Goal: Transaction & Acquisition: Purchase product/service

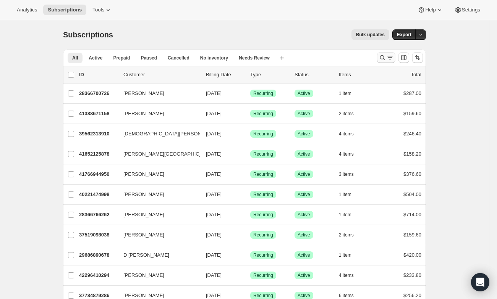
click at [386, 61] on icon "Search and filter results" at bounding box center [382, 58] width 8 height 8
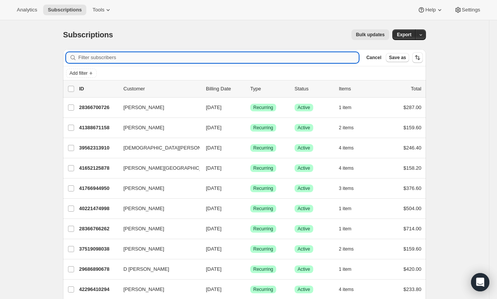
click at [233, 62] on input "Filter subscribers" at bounding box center [218, 57] width 280 height 11
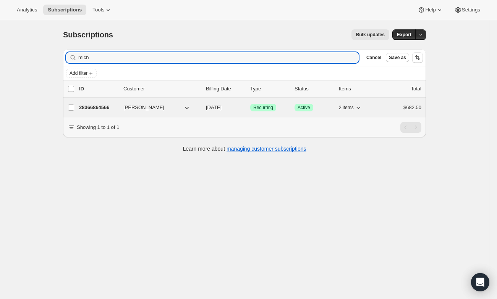
type input "mich"
click at [96, 105] on p "28366864566" at bounding box center [98, 108] width 38 height 8
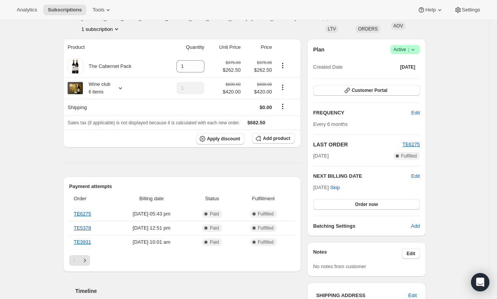
scroll to position [47, 0]
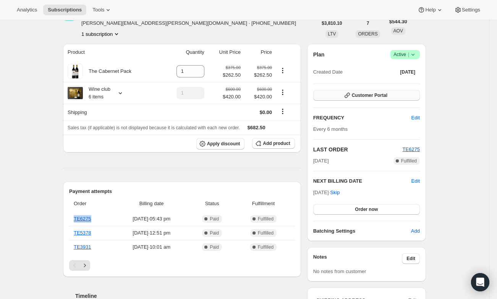
click at [365, 96] on span "Customer Portal" at bounding box center [370, 95] width 36 height 6
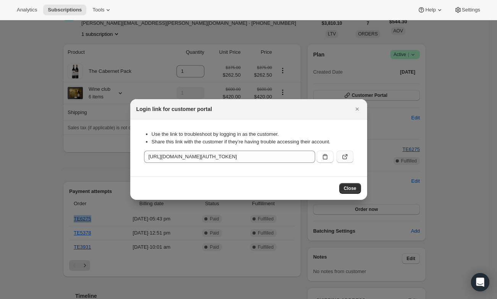
click at [347, 157] on icon ":rci:" at bounding box center [345, 157] width 8 height 8
click at [359, 109] on icon "Close" at bounding box center [357, 109] width 8 height 8
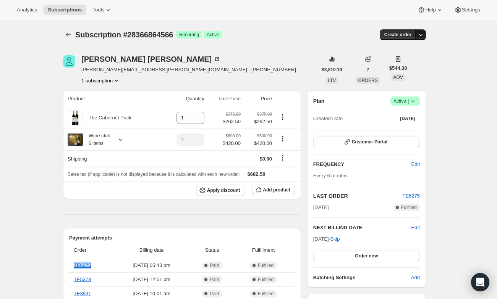
click at [424, 38] on icon "button" at bounding box center [421, 35] width 8 height 8
click at [424, 34] on icon "button" at bounding box center [421, 35] width 8 height 8
click at [420, 38] on icon "button" at bounding box center [421, 35] width 8 height 8
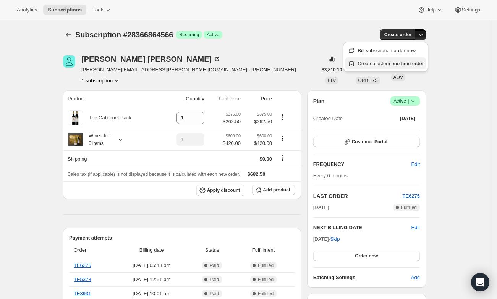
click at [416, 64] on span "Create custom one-time order" at bounding box center [390, 64] width 66 height 6
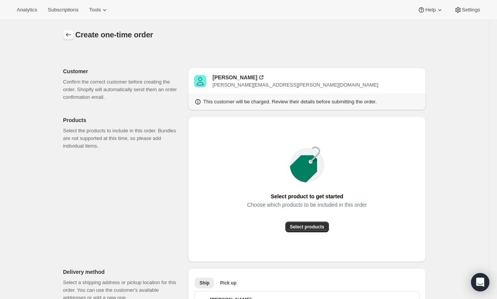
click at [72, 36] on icon "button" at bounding box center [69, 35] width 8 height 8
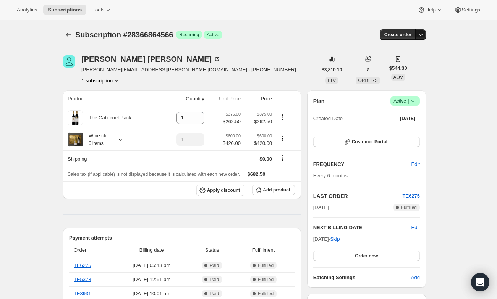
click at [424, 36] on icon "button" at bounding box center [421, 35] width 8 height 8
click at [400, 65] on span "Create custom one-time order" at bounding box center [390, 64] width 66 height 6
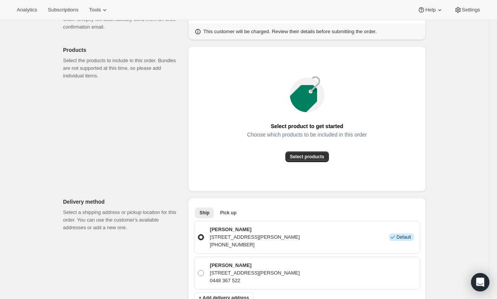
scroll to position [55, 0]
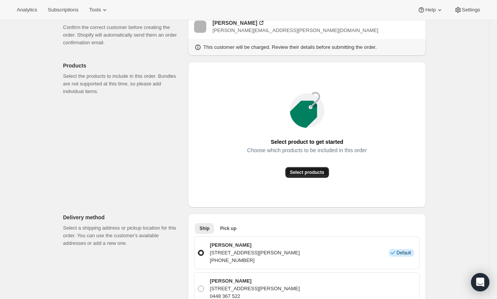
click at [309, 174] on span "Select products" at bounding box center [307, 173] width 34 height 6
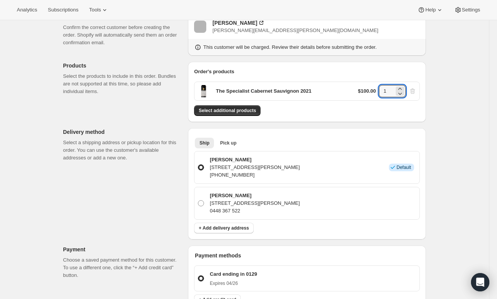
drag, startPoint x: 389, startPoint y: 92, endPoint x: 376, endPoint y: 92, distance: 13.4
click at [376, 92] on div "$100.00 1" at bounding box center [387, 91] width 58 height 12
type input "6"
click at [441, 128] on div "Create one-time order. This page is ready Create one-time order Customer Confir…" at bounding box center [244, 252] width 489 height 573
click at [322, 107] on div "Select additional products" at bounding box center [307, 110] width 226 height 11
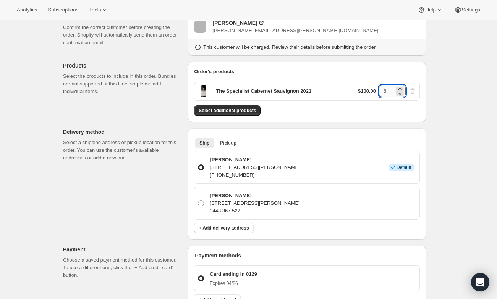
click at [392, 94] on input "6" at bounding box center [386, 91] width 15 height 12
click at [368, 111] on div "Select additional products" at bounding box center [307, 110] width 226 height 11
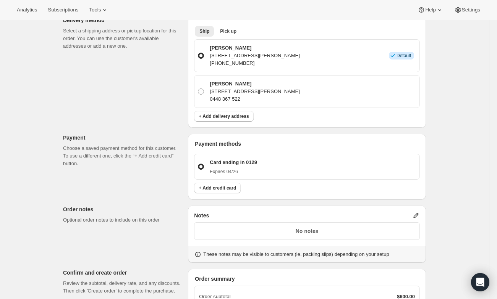
scroll to position [287, 0]
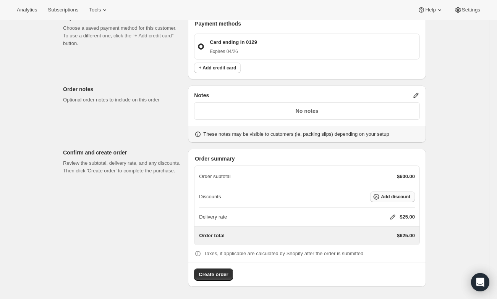
click at [396, 199] on span "Add discount" at bounding box center [395, 197] width 29 height 6
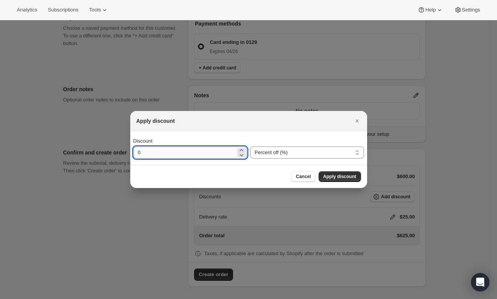
click at [215, 150] on input "0" at bounding box center [184, 153] width 102 height 12
type input "30"
click at [338, 172] on button "Apply discount" at bounding box center [339, 176] width 42 height 11
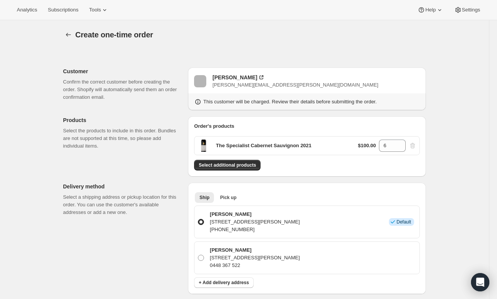
scroll to position [284, 0]
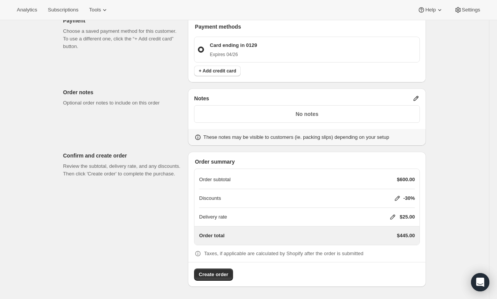
click at [389, 217] on icon at bounding box center [393, 217] width 8 height 8
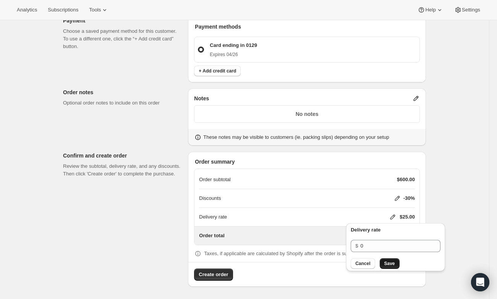
click at [396, 264] on button "Save" at bounding box center [389, 263] width 20 height 11
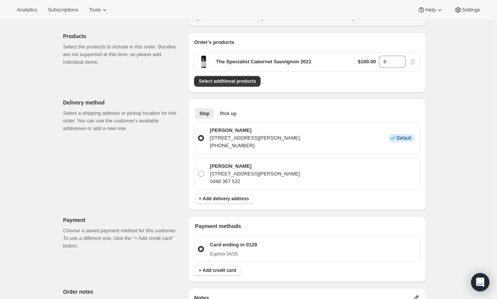
scroll to position [84, 0]
click at [228, 115] on span "Pick up" at bounding box center [228, 113] width 16 height 6
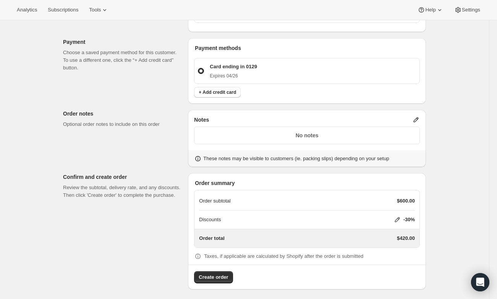
scroll to position [0, 0]
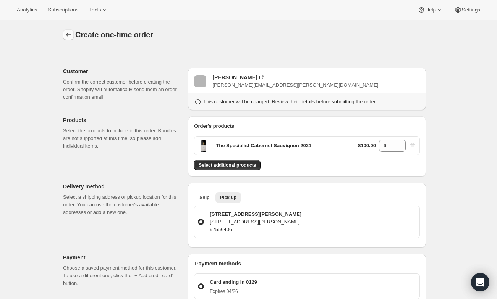
click at [68, 37] on icon "button" at bounding box center [69, 35] width 8 height 8
